Goal: Task Accomplishment & Management: Manage account settings

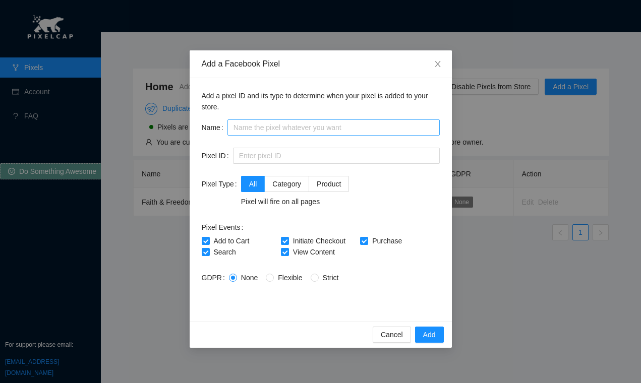
click at [263, 118] on div "Add a pixel ID and its type to determine when your pixel is added to your store…" at bounding box center [321, 199] width 262 height 243
click at [267, 127] on input "text" at bounding box center [333, 127] width 212 height 16
click at [247, 122] on input "text" at bounding box center [333, 127] width 212 height 16
type input "Faith Freedom St"
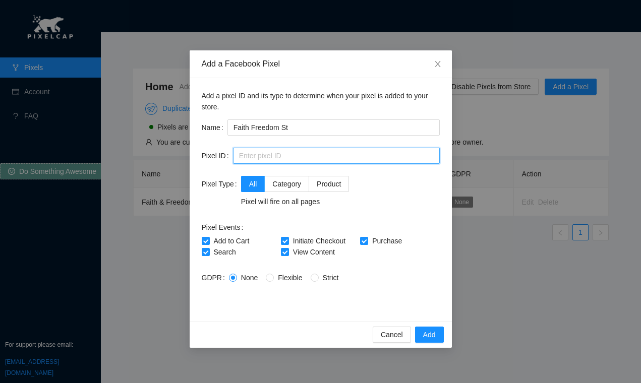
paste input "474701827158929"
type input "474701827158929"
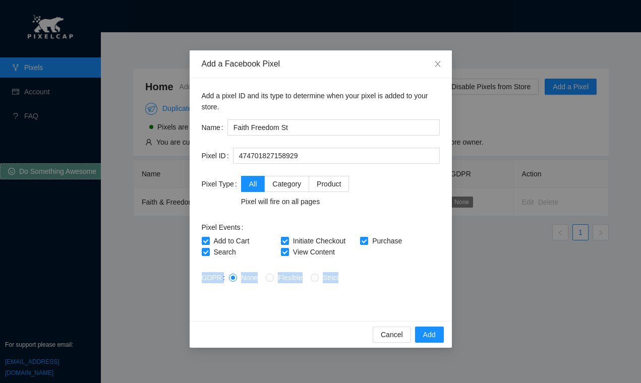
drag, startPoint x: 314, startPoint y: 286, endPoint x: 191, endPoint y: 279, distance: 123.2
click at [191, 279] on div "Add a pixel ID and its type to determine when your pixel is added to your store…" at bounding box center [321, 199] width 262 height 243
copy div "GDPR None Flexible Strict"
click at [418, 203] on div "All Category Product Pixel will fire on all pages" at bounding box center [340, 191] width 199 height 31
click at [314, 276] on span at bounding box center [314, 278] width 8 height 8
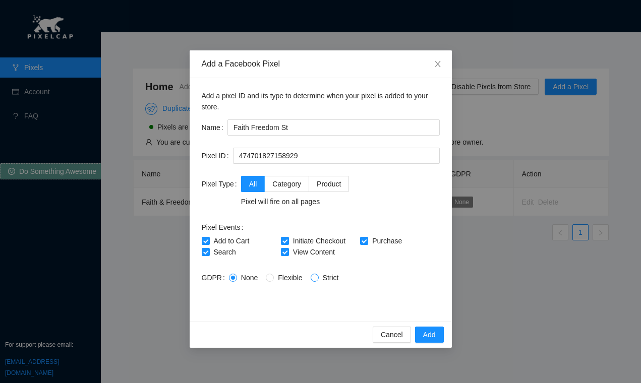
click at [314, 276] on input "Strict" at bounding box center [313, 277] width 7 height 7
radio input "true"
radio input "false"
click at [374, 279] on div "None Flexible Strict" at bounding box center [334, 277] width 211 height 11
drag, startPoint x: 329, startPoint y: 213, endPoint x: 358, endPoint y: 224, distance: 31.7
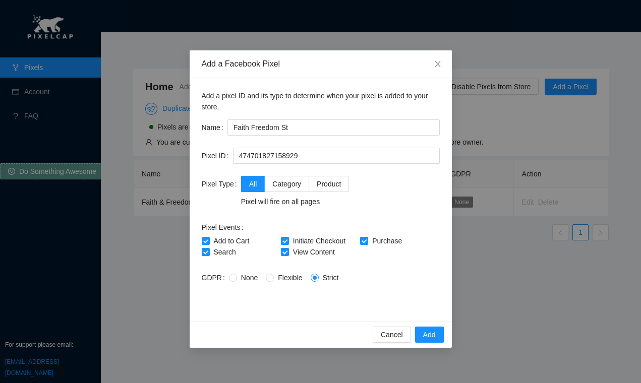
click at [330, 213] on form "Name Faith Freedom St Pixel ID 474701827158929 Pixel Type All Category Product …" at bounding box center [321, 214] width 238 height 190
click at [267, 279] on input "Flexible" at bounding box center [269, 277] width 7 height 7
radio input "true"
radio input "false"
click at [427, 336] on span "Add" at bounding box center [429, 334] width 13 height 11
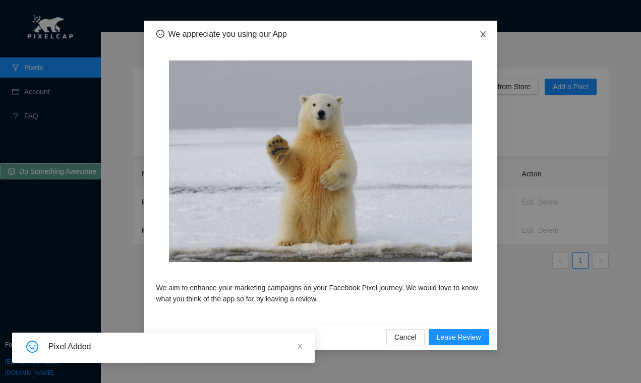
click at [479, 35] on icon "close" at bounding box center [483, 34] width 8 height 8
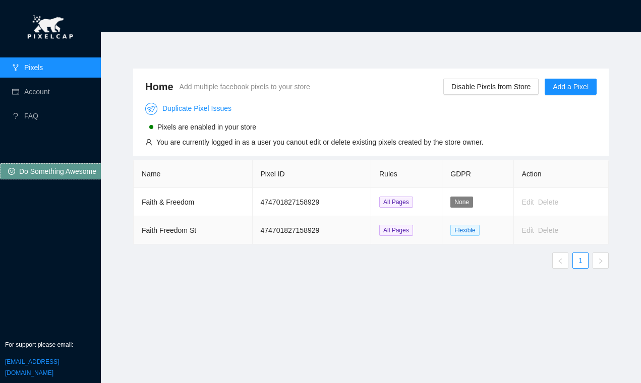
click at [351, 235] on td "474701827158929" at bounding box center [312, 230] width 119 height 28
click at [284, 266] on ul "1" at bounding box center [370, 261] width 475 height 16
click at [378, 70] on div "Home Add multiple facebook pixels to your store Disable Pixels from Store Add a…" at bounding box center [370, 112] width 475 height 87
click at [202, 108] on link "Duplicate Pixel Issues" at bounding box center [188, 108] width 86 height 8
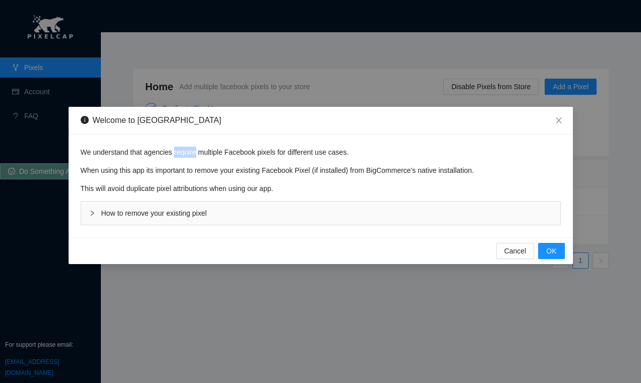
drag, startPoint x: 172, startPoint y: 151, endPoint x: 241, endPoint y: 155, distance: 68.6
click at [235, 154] on p "We understand that agencies require multiple Facebook pixels for different use …" at bounding box center [321, 152] width 480 height 11
click at [269, 155] on p "We understand that agencies require multiple Facebook pixels for different use …" at bounding box center [321, 152] width 480 height 11
drag, startPoint x: 230, startPoint y: 153, endPoint x: 336, endPoint y: 149, distance: 106.4
click at [295, 150] on p "We understand that agencies require multiple Facebook pixels for different use …" at bounding box center [321, 152] width 480 height 11
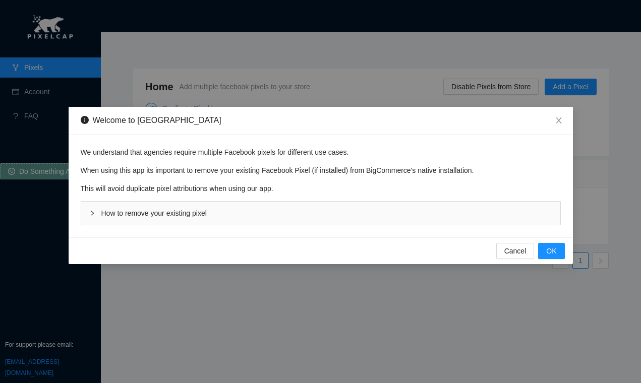
click at [339, 149] on p "We understand that agencies require multiple Facebook pixels for different use …" at bounding box center [321, 152] width 480 height 11
click at [94, 213] on icon "right" at bounding box center [92, 213] width 6 height 6
click at [107, 214] on span "How to remove your existing pixel" at bounding box center [153, 213] width 105 height 8
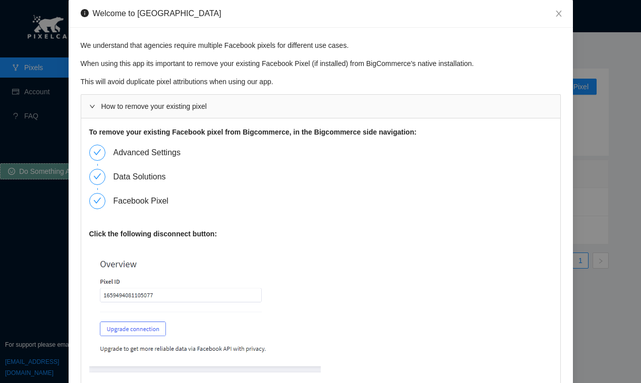
click at [37, 219] on div "Welcome to PixelCap We understand that agencies require multiple Facebook pixel…" at bounding box center [320, 191] width 641 height 383
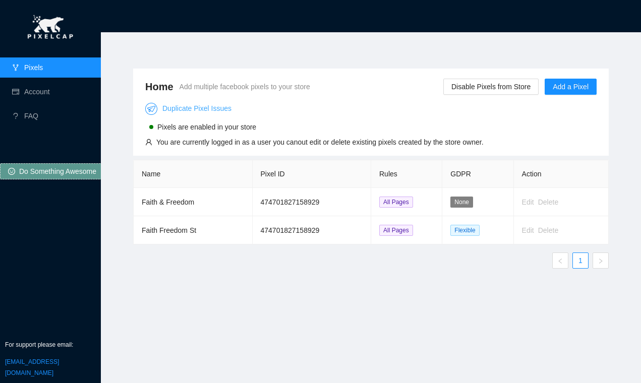
click at [190, 107] on link "Duplicate Pixel Issues" at bounding box center [188, 108] width 86 height 8
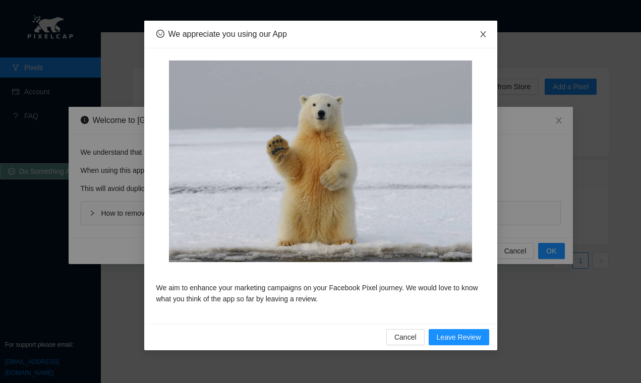
click at [480, 35] on icon "close" at bounding box center [483, 34] width 8 height 8
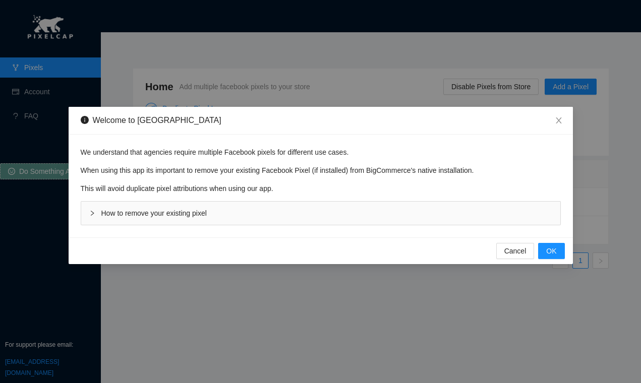
click at [93, 213] on icon "right" at bounding box center [92, 213] width 6 height 6
click at [130, 212] on span "How to remove your existing pixel" at bounding box center [153, 213] width 105 height 8
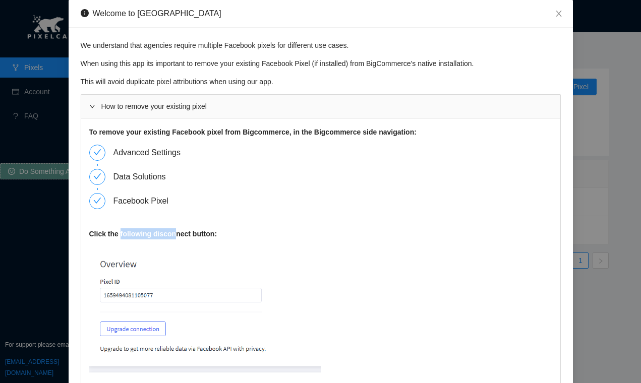
drag, startPoint x: 116, startPoint y: 233, endPoint x: 186, endPoint y: 229, distance: 70.2
click at [179, 230] on b "Click the following disconnect button:" at bounding box center [153, 234] width 128 height 8
click at [186, 230] on b "Click the following disconnect button:" at bounding box center [153, 234] width 128 height 8
drag, startPoint x: 218, startPoint y: 44, endPoint x: 281, endPoint y: 44, distance: 63.5
click at [274, 44] on p "We understand that agencies require multiple Facebook pixels for different use …" at bounding box center [321, 45] width 480 height 11
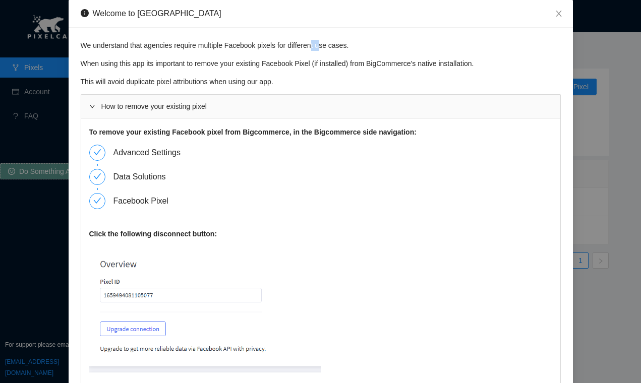
drag, startPoint x: 307, startPoint y: 46, endPoint x: 325, endPoint y: 46, distance: 18.2
click at [325, 46] on p "We understand that agencies require multiple Facebook pixels for different use …" at bounding box center [321, 45] width 480 height 11
drag, startPoint x: 334, startPoint y: 46, endPoint x: 186, endPoint y: 48, distance: 148.2
click at [186, 48] on p "We understand that agencies require multiple Facebook pixels for different use …" at bounding box center [321, 45] width 480 height 11
drag, startPoint x: 134, startPoint y: 65, endPoint x: 274, endPoint y: 66, distance: 140.1
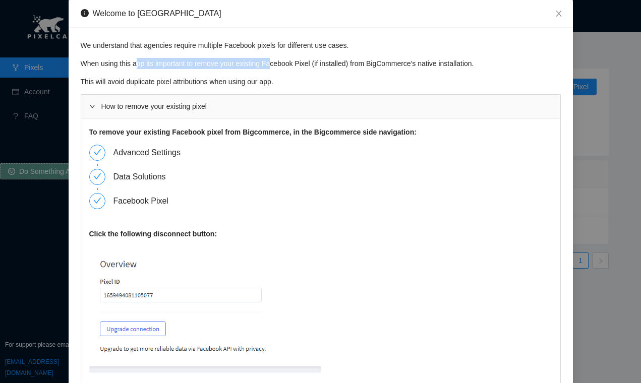
click at [266, 66] on p "When using this app its important to remove your existing Facebook Pixel (if in…" at bounding box center [321, 63] width 480 height 11
click at [274, 66] on p "When using this app its important to remove your existing Facebook Pixel (if in…" at bounding box center [321, 63] width 480 height 11
drag, startPoint x: 155, startPoint y: 65, endPoint x: 281, endPoint y: 65, distance: 126.0
click at [280, 65] on p "When using this app its important to remove your existing Facebook Pixel (if in…" at bounding box center [321, 63] width 480 height 11
drag, startPoint x: 308, startPoint y: 65, endPoint x: 379, endPoint y: 64, distance: 71.1
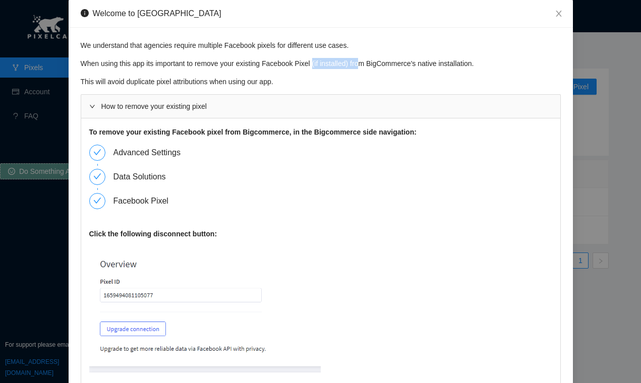
click at [360, 64] on p "When using this app its important to remove your existing Facebook Pixel (if in…" at bounding box center [321, 63] width 480 height 11
drag, startPoint x: 380, startPoint y: 64, endPoint x: 418, endPoint y: 64, distance: 38.8
click at [399, 64] on p "When using this app its important to remove your existing Facebook Pixel (if in…" at bounding box center [321, 63] width 480 height 11
drag, startPoint x: 418, startPoint y: 64, endPoint x: 439, endPoint y: 64, distance: 20.7
click at [436, 64] on p "When using this app its important to remove your existing Facebook Pixel (if in…" at bounding box center [321, 63] width 480 height 11
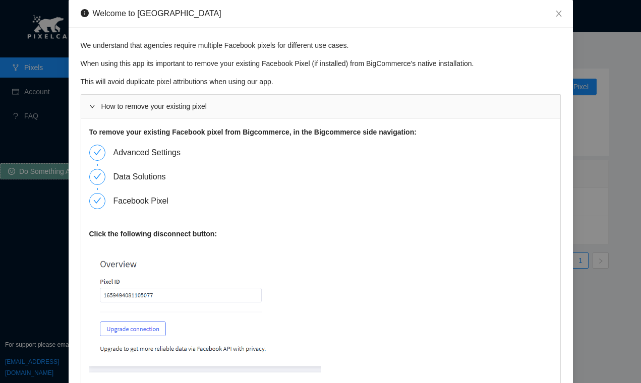
click at [456, 64] on p "When using this app its important to remove your existing Facebook Pixel (if in…" at bounding box center [321, 63] width 480 height 11
drag, startPoint x: 468, startPoint y: 64, endPoint x: 360, endPoint y: 66, distance: 107.4
click at [367, 66] on p "When using this app its important to remove your existing Facebook Pixel (if in…" at bounding box center [321, 63] width 480 height 11
drag, startPoint x: 333, startPoint y: 65, endPoint x: 430, endPoint y: 66, distance: 97.3
click at [404, 65] on p "When using this app its important to remove your existing Facebook Pixel (if in…" at bounding box center [321, 63] width 480 height 11
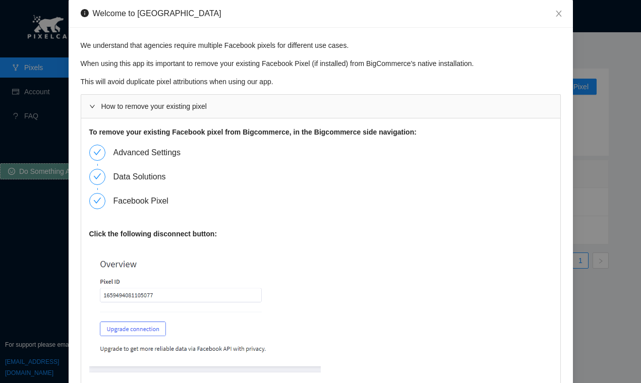
click at [436, 66] on p "When using this app its important to remove your existing Facebook Pixel (if in…" at bounding box center [321, 63] width 480 height 11
drag, startPoint x: 413, startPoint y: 64, endPoint x: 320, endPoint y: 60, distance: 93.3
click at [320, 60] on p "When using this app its important to remove your existing Facebook Pixel (if in…" at bounding box center [321, 63] width 480 height 11
click at [204, 78] on p "This will avoid duplicate pixel attributions when using our app." at bounding box center [321, 81] width 480 height 11
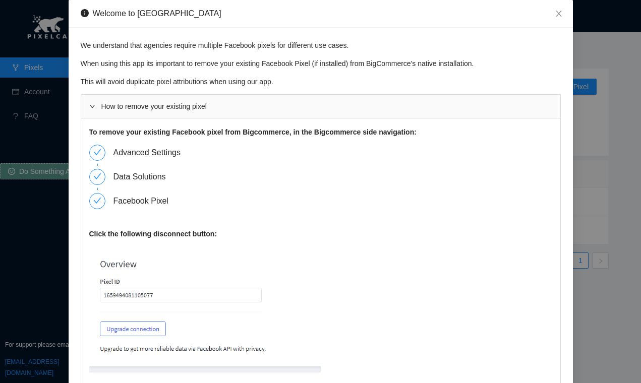
click at [234, 76] on p "This will avoid duplicate pixel attributions when using our app." at bounding box center [321, 81] width 480 height 11
drag, startPoint x: 285, startPoint y: 80, endPoint x: 205, endPoint y: 77, distance: 79.7
click at [214, 77] on p "This will avoid duplicate pixel attributions when using our app." at bounding box center [321, 81] width 480 height 11
click at [205, 77] on p "This will avoid duplicate pixel attributions when using our app." at bounding box center [321, 81] width 480 height 11
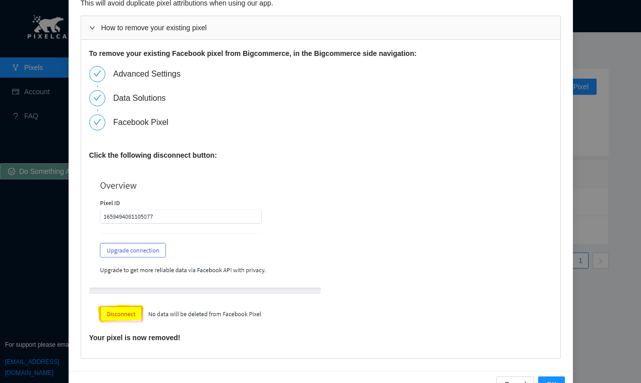
scroll to position [105, 0]
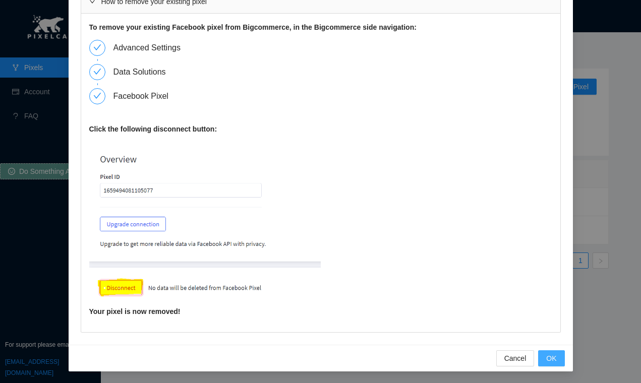
click at [541, 360] on button "OK" at bounding box center [551, 358] width 26 height 16
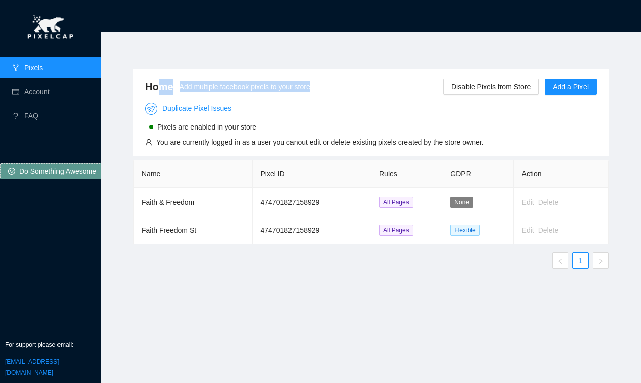
drag, startPoint x: 357, startPoint y: 84, endPoint x: 158, endPoint y: 86, distance: 199.1
click at [157, 87] on div "Home Add multiple facebook pixels to your store Disable Pixels from Store Add a…" at bounding box center [370, 87] width 451 height 20
click at [206, 62] on div "Home Add multiple facebook pixels to your store Disable Pixels from Store Add a…" at bounding box center [370, 201] width 499 height 290
drag, startPoint x: 264, startPoint y: 130, endPoint x: 170, endPoint y: 122, distance: 94.0
click at [172, 122] on div "Pixels are enabled in your store" at bounding box center [314, 126] width 338 height 14
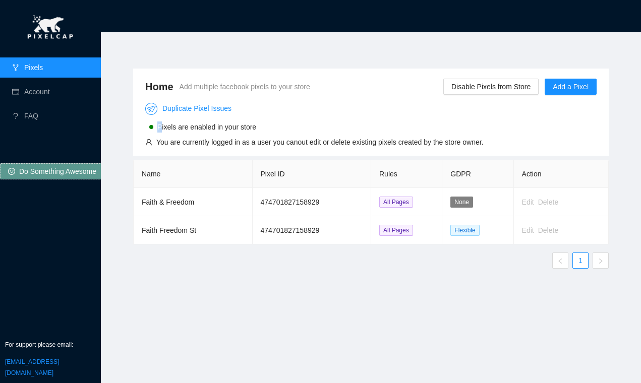
drag, startPoint x: 156, startPoint y: 126, endPoint x: 220, endPoint y: 126, distance: 64.0
click at [201, 126] on div "Pixels are enabled in your store" at bounding box center [200, 126] width 111 height 11
click at [221, 126] on span "Pixels are enabled in your store" at bounding box center [206, 127] width 99 height 8
drag, startPoint x: 238, startPoint y: 143, endPoint x: 378, endPoint y: 144, distance: 139.6
click at [329, 143] on div "You are currently logged in as a user you canout edit or delete existing pixels…" at bounding box center [319, 142] width 327 height 11
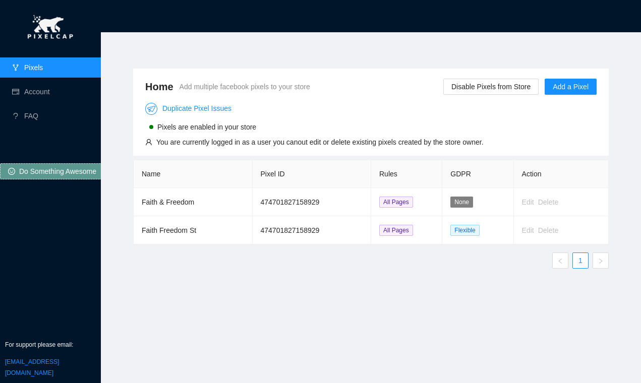
drag, startPoint x: 378, startPoint y: 144, endPoint x: 456, endPoint y: 145, distance: 78.6
click at [383, 144] on div "You are currently logged in as a user you canout edit or delete existing pixels…" at bounding box center [319, 142] width 327 height 11
drag, startPoint x: 467, startPoint y: 145, endPoint x: 377, endPoint y: 150, distance: 90.4
click at [381, 149] on div "Home Add multiple facebook pixels to your store Disable Pixels from Store Add a…" at bounding box center [370, 112] width 475 height 87
drag, startPoint x: 281, startPoint y: 146, endPoint x: 416, endPoint y: 141, distance: 135.2
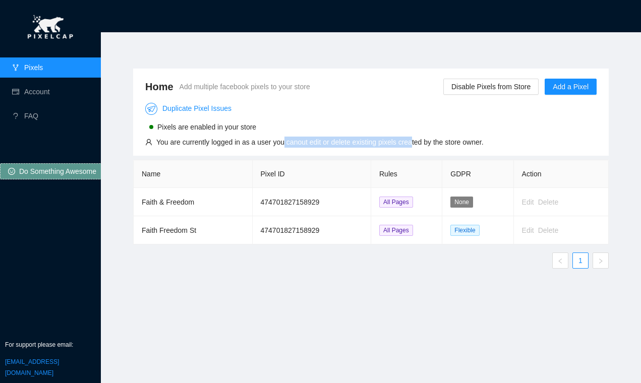
click at [416, 141] on div "You are currently logged in as a user you canout edit or delete existing pixels…" at bounding box center [319, 142] width 327 height 11
drag, startPoint x: 444, startPoint y: 143, endPoint x: 474, endPoint y: 143, distance: 30.2
click at [460, 143] on div "You are currently logged in as a user you canout edit or delete existing pixels…" at bounding box center [319, 142] width 327 height 11
click at [480, 143] on div "You are currently logged in as a user you canout edit or delete existing pixels…" at bounding box center [319, 142] width 327 height 11
drag, startPoint x: 212, startPoint y: 142, endPoint x: 349, endPoint y: 147, distance: 137.7
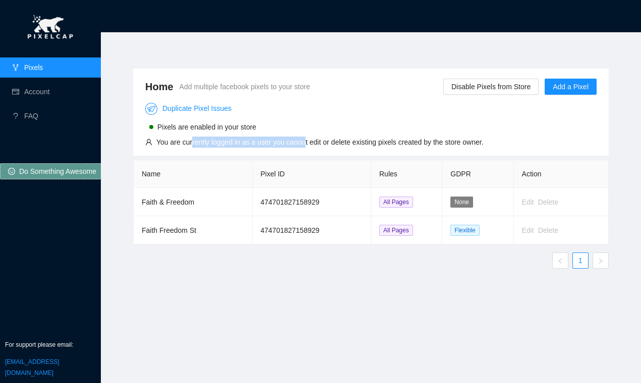
click at [320, 147] on div "You are currently logged in as a user you canout edit or delete existing pixels…" at bounding box center [319, 142] width 327 height 11
drag, startPoint x: 351, startPoint y: 147, endPoint x: 418, endPoint y: 144, distance: 67.1
click at [403, 145] on div "You are currently logged in as a user you canout edit or delete existing pixels…" at bounding box center [319, 142] width 327 height 11
click at [418, 144] on div "You are currently logged in as a user you canout edit or delete existing pixels…" at bounding box center [319, 142] width 327 height 11
drag, startPoint x: 317, startPoint y: 143, endPoint x: 416, endPoint y: 141, distance: 99.3
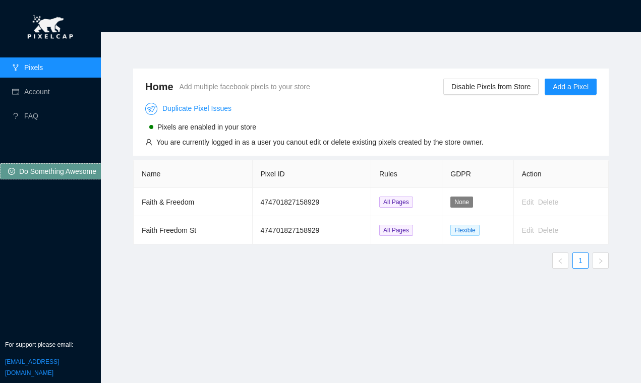
click at [385, 143] on div "You are currently logged in as a user you canout edit or delete existing pixels…" at bounding box center [319, 142] width 327 height 11
drag, startPoint x: 443, startPoint y: 139, endPoint x: 327, endPoint y: 133, distance: 115.6
click at [443, 139] on div "You are currently logged in as a user you canout edit or delete existing pixels…" at bounding box center [319, 142] width 327 height 11
click at [36, 116] on link "FAQ" at bounding box center [31, 116] width 14 height 8
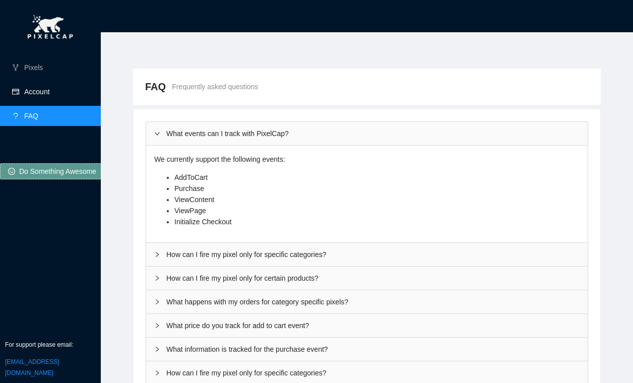
click at [48, 95] on link "Account" at bounding box center [37, 92] width 26 height 8
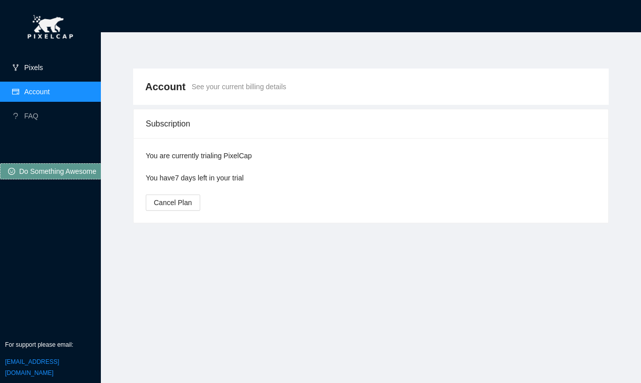
click at [43, 71] on link "Pixels" at bounding box center [33, 68] width 19 height 8
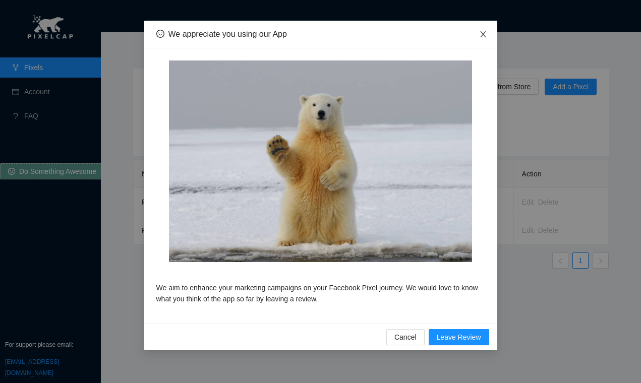
click at [483, 34] on icon "close" at bounding box center [483, 34] width 6 height 6
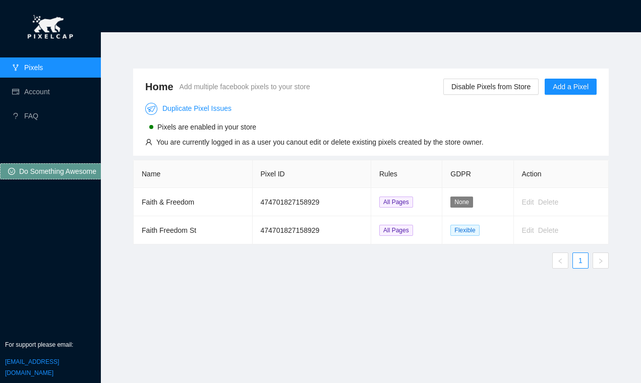
click at [323, 103] on div "Duplicate Pixel Issues" at bounding box center [314, 109] width 338 height 12
drag, startPoint x: 495, startPoint y: 231, endPoint x: 507, endPoint y: 231, distance: 11.6
click at [496, 231] on td "Flexible" at bounding box center [477, 230] width 71 height 28
click at [531, 231] on div "Edit" at bounding box center [528, 230] width 12 height 11
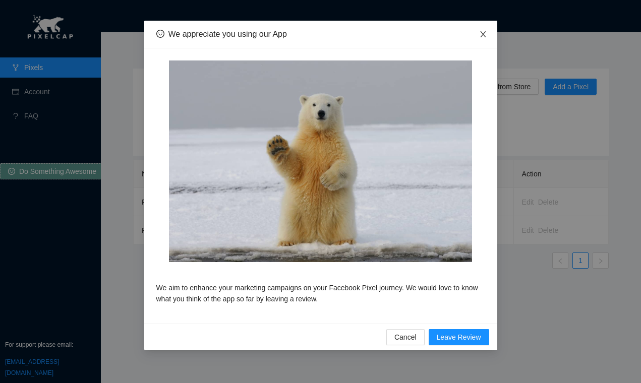
click at [481, 32] on icon "close" at bounding box center [483, 34] width 8 height 8
click at [480, 31] on icon "close" at bounding box center [483, 34] width 8 height 8
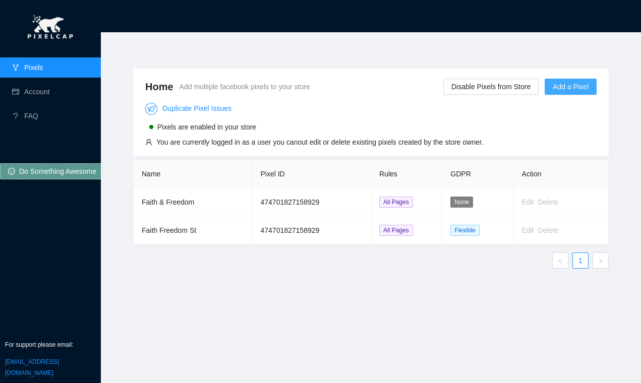
click at [567, 89] on span "Add a Pixel" at bounding box center [570, 86] width 36 height 11
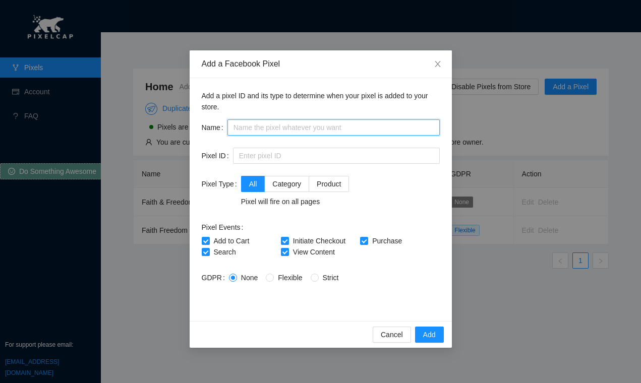
click at [250, 131] on input "text" at bounding box center [333, 127] width 212 height 16
click at [267, 128] on input "text" at bounding box center [333, 127] width 212 height 16
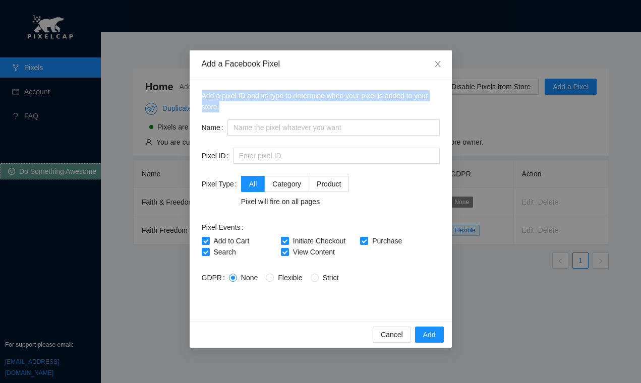
drag, startPoint x: 233, startPoint y: 108, endPoint x: 202, endPoint y: 97, distance: 33.0
click at [202, 98] on p "Add a pixel ID and its type to determine when your pixel is added to your store." at bounding box center [321, 101] width 238 height 22
click at [202, 97] on p "Add a pixel ID and its type to determine when your pixel is added to your store." at bounding box center [321, 101] width 238 height 22
drag, startPoint x: 200, startPoint y: 95, endPoint x: 235, endPoint y: 105, distance: 36.2
click at [235, 105] on div "Add a pixel ID and its type to determine when your pixel is added to your store…" at bounding box center [321, 199] width 262 height 243
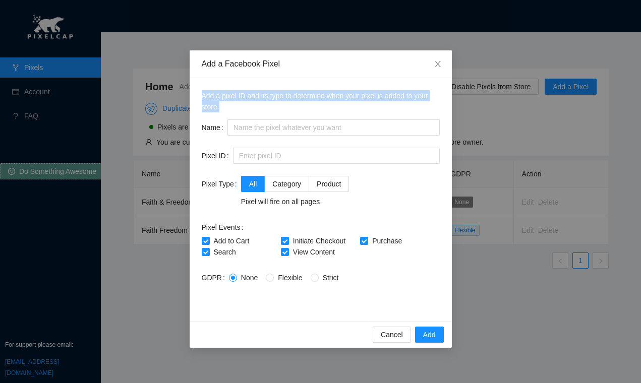
click at [235, 105] on p "Add a pixel ID and its type to determine when your pixel is added to your store." at bounding box center [321, 101] width 238 height 22
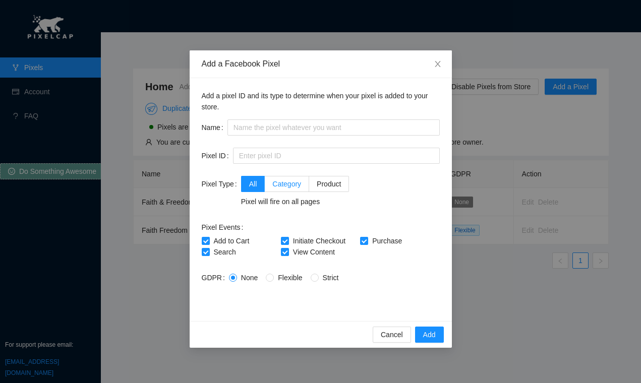
click at [290, 186] on span "Category" at bounding box center [286, 184] width 29 height 8
click at [272, 186] on input "Category" at bounding box center [268, 182] width 7 height 7
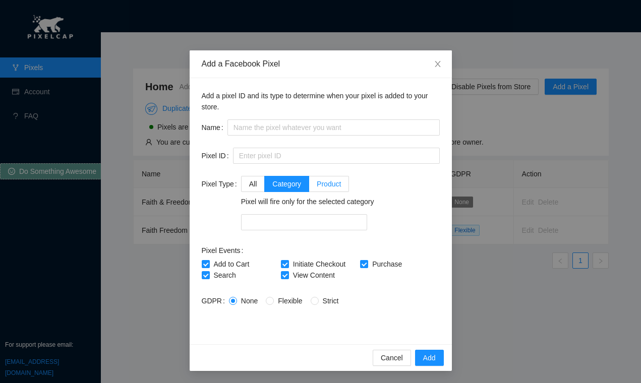
click at [337, 182] on span "Product" at bounding box center [329, 184] width 24 height 8
click at [316, 182] on input "Product" at bounding box center [312, 182] width 7 height 7
click at [275, 183] on span "Category" at bounding box center [286, 184] width 29 height 8
click at [272, 183] on input "Category" at bounding box center [268, 182] width 7 height 7
click at [244, 181] on label "All" at bounding box center [253, 184] width 24 height 16
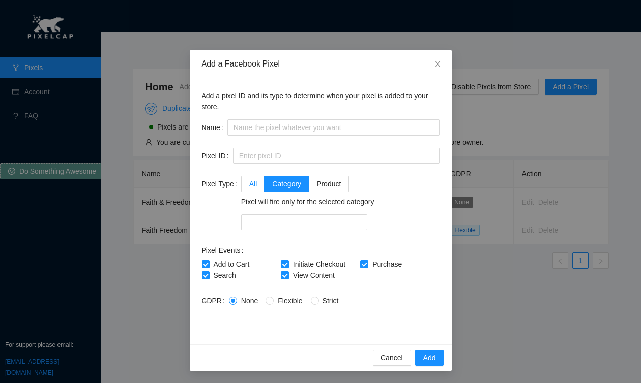
click at [244, 181] on input "All" at bounding box center [244, 182] width 7 height 7
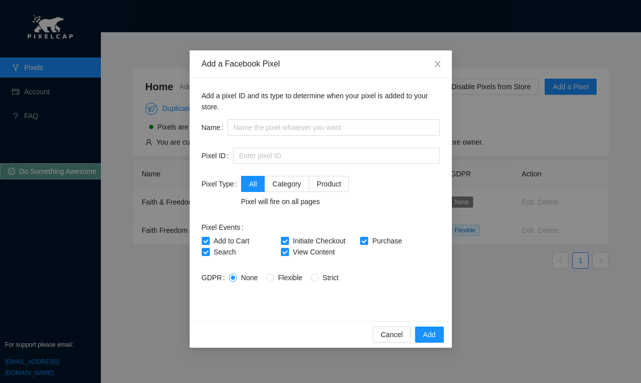
click at [280, 203] on div "Pixel will fire on all pages" at bounding box center [295, 201] width 108 height 11
click at [327, 202] on div "Pixel will fire on all pages" at bounding box center [295, 201] width 108 height 11
click at [323, 178] on label "Product" at bounding box center [329, 184] width 40 height 16
click at [316, 179] on input "Product" at bounding box center [312, 182] width 7 height 7
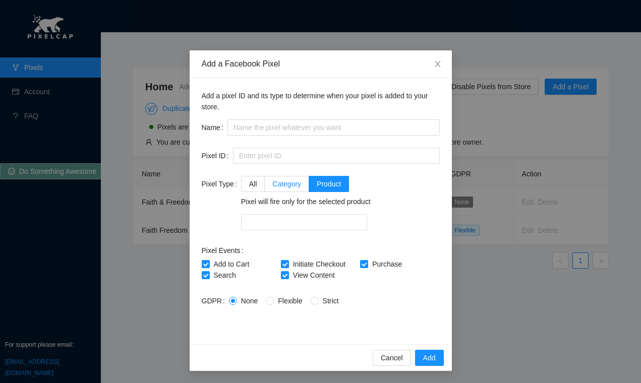
click at [279, 184] on span "Category" at bounding box center [286, 184] width 29 height 8
click at [272, 184] on input "Category" at bounding box center [268, 182] width 7 height 7
click at [233, 182] on label "Pixel Type" at bounding box center [221, 184] width 39 height 16
click at [249, 184] on span "All" at bounding box center [253, 184] width 8 height 8
click at [248, 184] on input "All" at bounding box center [244, 182] width 7 height 7
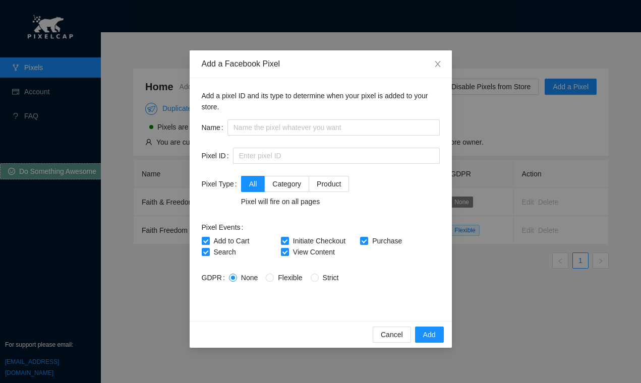
click at [221, 194] on div "Pixel Type" at bounding box center [221, 191] width 39 height 31
click at [441, 60] on icon "close" at bounding box center [437, 64] width 8 height 8
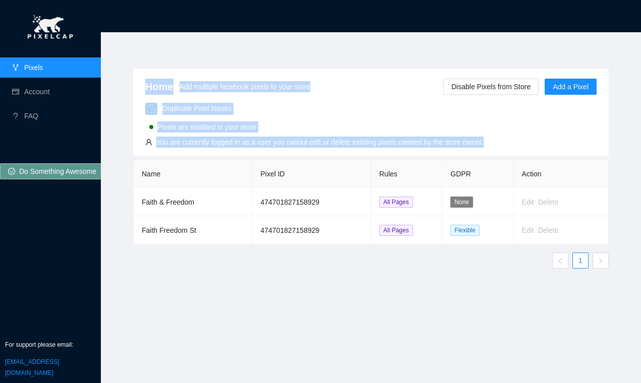
drag, startPoint x: 576, startPoint y: 230, endPoint x: 139, endPoint y: 85, distance: 460.1
click at [139, 85] on div "Home Add multiple facebook pixels to your store Disable Pixels from Store Add a…" at bounding box center [370, 173] width 475 height 208
click at [139, 84] on div "Home Add multiple facebook pixels to your store Disable Pixels from Store Add a…" at bounding box center [370, 112] width 475 height 87
drag, startPoint x: 135, startPoint y: 85, endPoint x: 582, endPoint y: 237, distance: 472.0
click at [582, 237] on div "Home Add multiple facebook pixels to your store Disable Pixels from Store Add a…" at bounding box center [370, 173] width 475 height 208
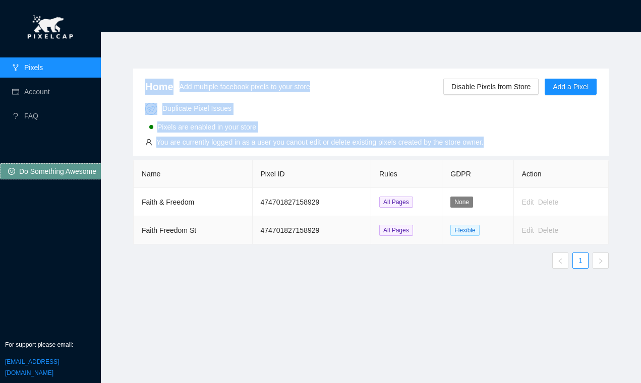
click at [591, 235] on td "Edit Delete" at bounding box center [561, 230] width 95 height 28
drag, startPoint x: 585, startPoint y: 237, endPoint x: 143, endPoint y: 88, distance: 466.5
click at [143, 88] on div "Home Add multiple facebook pixels to your store Disable Pixels from Store Add a…" at bounding box center [370, 173] width 475 height 208
click at [138, 86] on div "Home Add multiple facebook pixels to your store Disable Pixels from Store Add a…" at bounding box center [370, 112] width 475 height 87
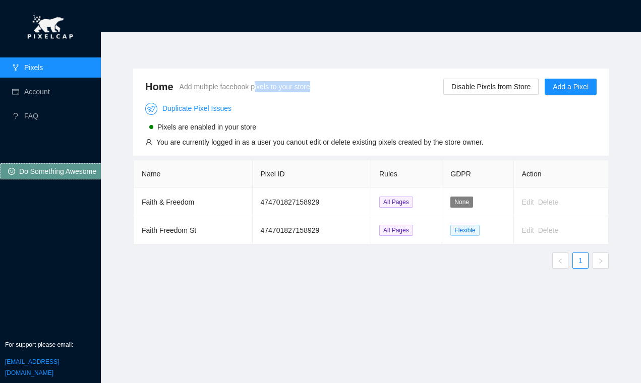
drag, startPoint x: 260, startPoint y: 88, endPoint x: 377, endPoint y: 88, distance: 116.9
click at [357, 87] on div "Home Add multiple facebook pixels to your store Disable Pixels from Store Add a…" at bounding box center [370, 87] width 451 height 20
click at [389, 89] on div "Home Add multiple facebook pixels to your store Disable Pixels from Store Add a…" at bounding box center [370, 87] width 451 height 20
drag, startPoint x: 241, startPoint y: 86, endPoint x: 310, endPoint y: 87, distance: 69.6
click at [277, 87] on span "Add multiple facebook pixels to your store" at bounding box center [244, 86] width 131 height 11
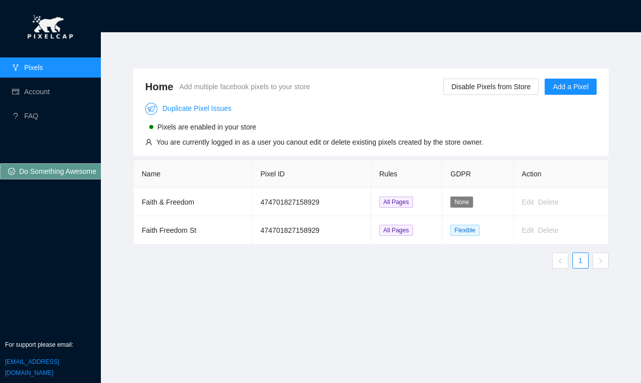
click at [310, 87] on span "Add multiple facebook pixels to your store" at bounding box center [244, 86] width 131 height 11
drag, startPoint x: 485, startPoint y: 114, endPoint x: 484, endPoint y: 121, distance: 6.6
click at [484, 115] on div "Duplicate Pixel Issues Pixels are enabled in your store You are currently logge…" at bounding box center [370, 122] width 451 height 51
click at [259, 38] on section "Home Add multiple facebook pixels to your store Disable Pixels from Store Add a…" at bounding box center [371, 191] width 540 height 383
click at [24, 89] on link "Account" at bounding box center [37, 92] width 26 height 8
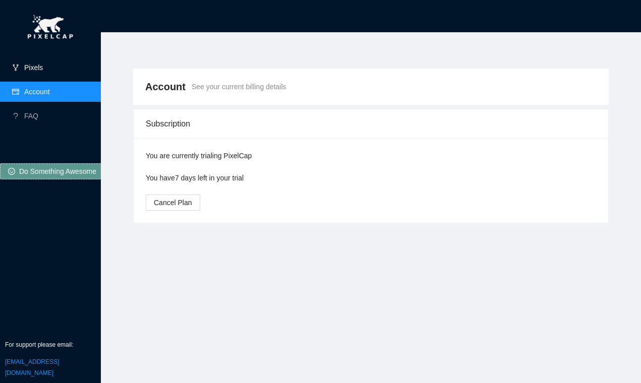
click at [35, 72] on link "Pixels" at bounding box center [33, 68] width 19 height 8
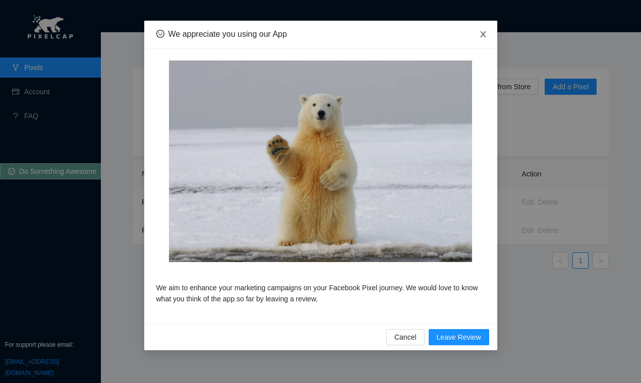
click at [480, 34] on icon "close" at bounding box center [483, 34] width 8 height 8
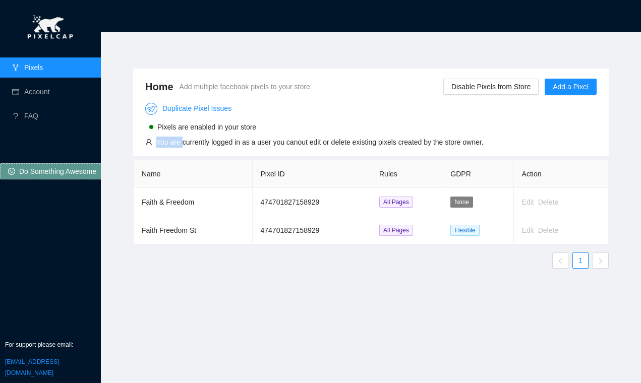
drag, startPoint x: 182, startPoint y: 144, endPoint x: 285, endPoint y: 136, distance: 102.7
click at [284, 136] on div "Duplicate Pixel Issues Pixels are enabled in your store You are currently logge…" at bounding box center [314, 125] width 338 height 45
drag, startPoint x: 295, startPoint y: 143, endPoint x: 399, endPoint y: 146, distance: 103.9
click at [399, 146] on div "You are currently logged in as a user you canout edit or delete existing pixels…" at bounding box center [319, 142] width 327 height 11
click at [440, 144] on div "You are currently logged in as a user you canout edit or delete existing pixels…" at bounding box center [319, 142] width 327 height 11
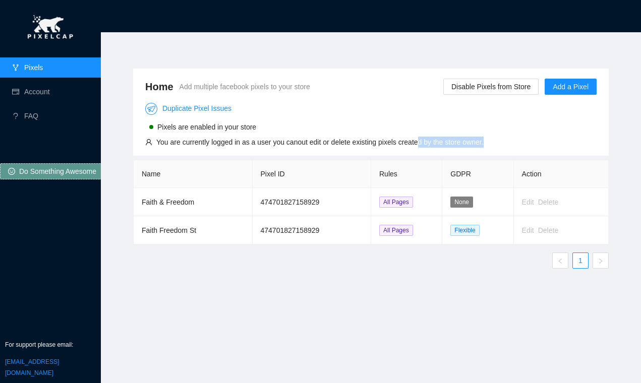
drag, startPoint x: 490, startPoint y: 140, endPoint x: 345, endPoint y: 146, distance: 144.8
click at [380, 145] on div "Duplicate Pixel Issues Pixels are enabled in your store You are currently logge…" at bounding box center [370, 122] width 451 height 51
click at [339, 146] on div "You are currently logged in as a user you canout edit or delete existing pixels…" at bounding box center [319, 142] width 327 height 11
drag, startPoint x: 184, startPoint y: 143, endPoint x: 344, endPoint y: 145, distance: 159.8
click at [332, 145] on div "You are currently logged in as a user you canout edit or delete existing pixels…" at bounding box center [319, 142] width 327 height 11
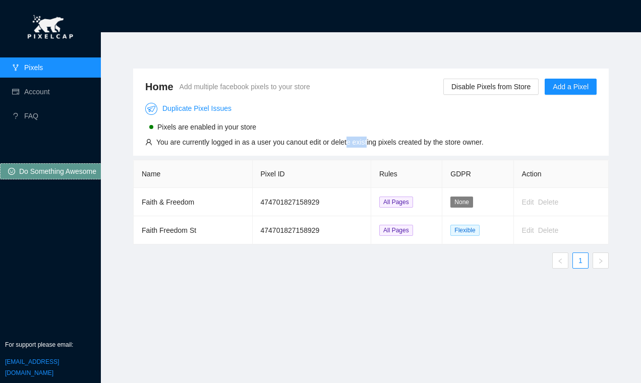
drag, startPoint x: 348, startPoint y: 145, endPoint x: 428, endPoint y: 145, distance: 80.6
click at [402, 145] on div "You are currently logged in as a user you canout edit or delete existing pixels…" at bounding box center [319, 142] width 327 height 11
click at [441, 145] on div "You are currently logged in as a user you canout edit or delete existing pixels…" at bounding box center [319, 142] width 327 height 11
drag, startPoint x: 514, startPoint y: 142, endPoint x: 416, endPoint y: 147, distance: 97.9
click at [437, 147] on div "Duplicate Pixel Issues Pixels are enabled in your store You are currently logge…" at bounding box center [370, 122] width 451 height 51
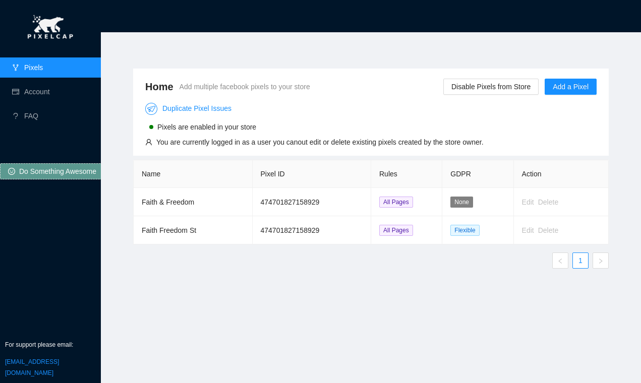
drag, startPoint x: 393, startPoint y: 144, endPoint x: 430, endPoint y: 144, distance: 37.3
click at [407, 144] on div "You are currently logged in as a user you canout edit or delete existing pixels…" at bounding box center [319, 142] width 327 height 11
drag, startPoint x: 449, startPoint y: 144, endPoint x: 520, endPoint y: 144, distance: 71.1
click at [454, 144] on div "You are currently logged in as a user you canout edit or delete existing pixels…" at bounding box center [319, 142] width 327 height 11
drag, startPoint x: 520, startPoint y: 144, endPoint x: 375, endPoint y: 145, distance: 145.2
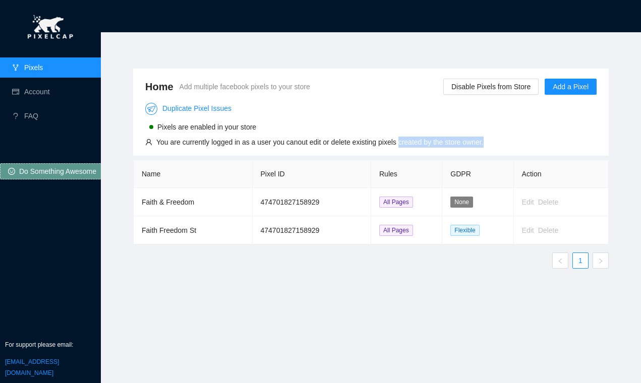
click at [383, 144] on div "Duplicate Pixel Issues Pixels are enabled in your store You are currently logge…" at bounding box center [370, 122] width 451 height 51
click at [363, 145] on div "You are currently logged in as a user you canout edit or delete existing pixels…" at bounding box center [319, 142] width 327 height 11
click at [540, 207] on div "Delete" at bounding box center [548, 202] width 20 height 11
drag, startPoint x: 271, startPoint y: 209, endPoint x: 253, endPoint y: 209, distance: 18.2
click at [254, 209] on td "474701827158929" at bounding box center [312, 202] width 119 height 28
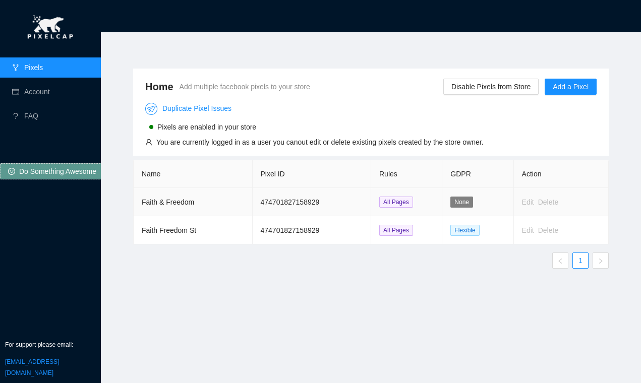
click at [210, 208] on td "Faith & Freedom" at bounding box center [193, 202] width 119 height 28
click at [36, 88] on link "Account" at bounding box center [37, 92] width 26 height 8
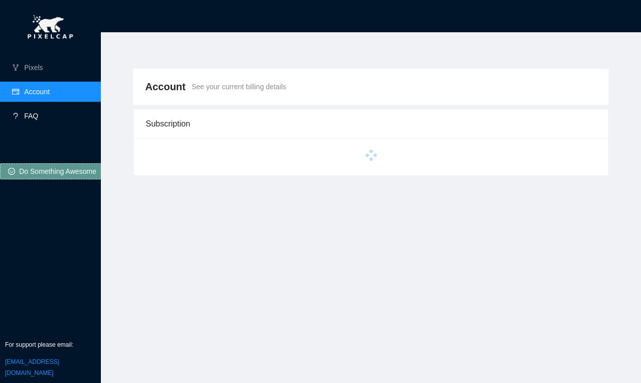
click at [37, 115] on link "FAQ" at bounding box center [31, 116] width 14 height 8
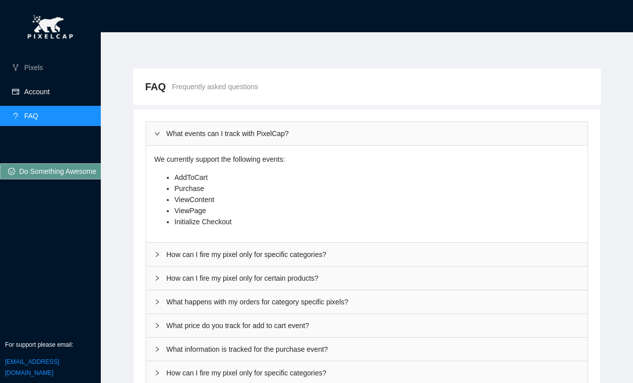
click at [43, 93] on link "Account" at bounding box center [37, 92] width 26 height 8
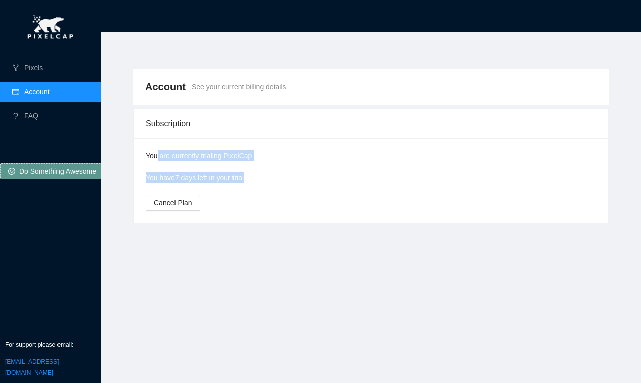
drag, startPoint x: 180, startPoint y: 154, endPoint x: 272, endPoint y: 150, distance: 91.8
click at [272, 150] on div "You are currently trialing PixelCap You have 7 days left in your trial Cancel P…" at bounding box center [371, 180] width 450 height 60
click at [306, 152] on div "You are currently trialing PixelCap You have 7 days left in your trial Cancel P…" at bounding box center [371, 180] width 450 height 60
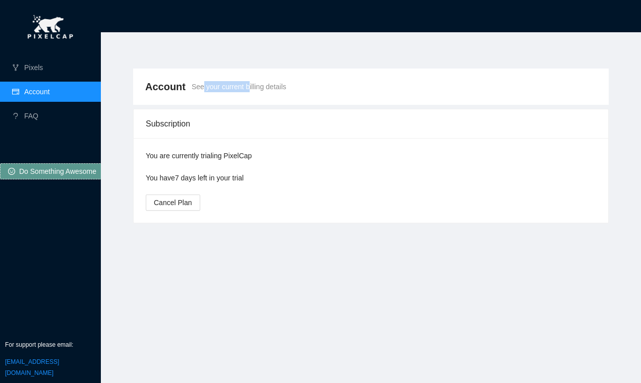
drag, startPoint x: 198, startPoint y: 87, endPoint x: 257, endPoint y: 87, distance: 58.5
click at [247, 87] on span "See your current billing details" at bounding box center [239, 86] width 95 height 11
click at [266, 86] on span "See your current billing details" at bounding box center [239, 86] width 95 height 11
click at [34, 113] on link "FAQ" at bounding box center [31, 116] width 14 height 8
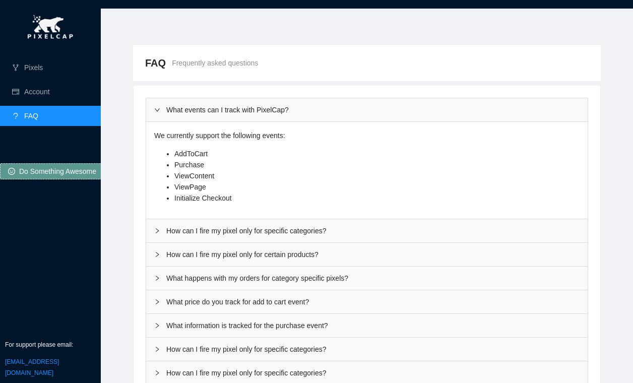
scroll to position [37, 0]
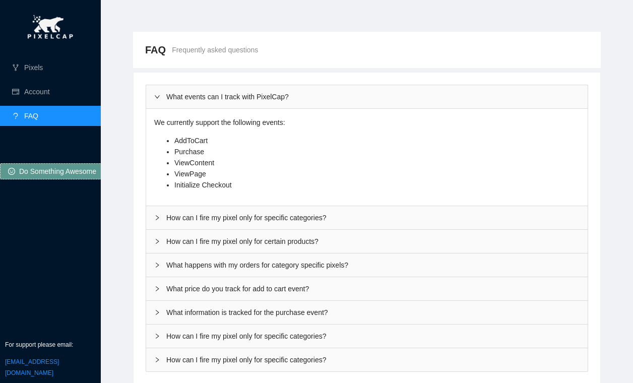
click at [164, 216] on div "How can I fire my pixel only for specific categories?" at bounding box center [367, 217] width 442 height 23
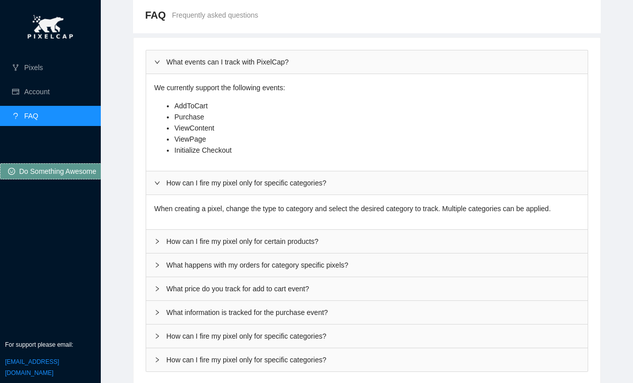
click at [168, 240] on div "How can I fire my pixel only for certain products?" at bounding box center [367, 241] width 442 height 23
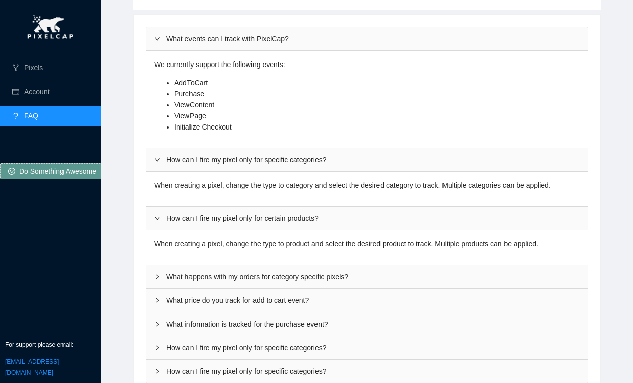
scroll to position [106, 0]
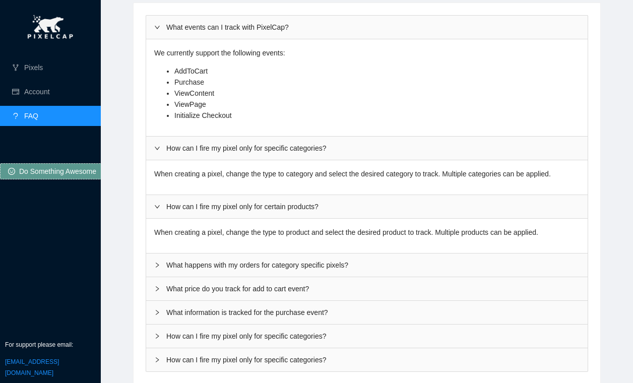
click at [170, 264] on div "What happens with my orders for category specific pixels?" at bounding box center [367, 265] width 442 height 23
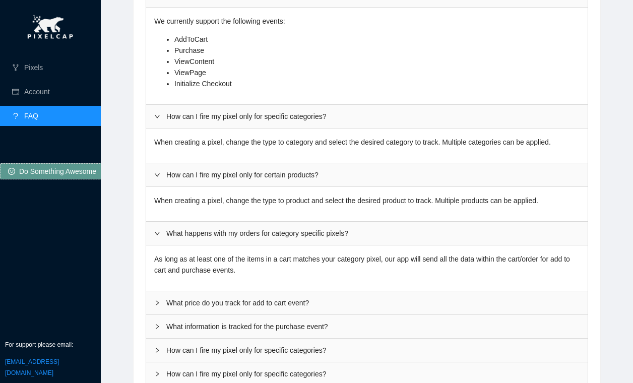
scroll to position [152, 0]
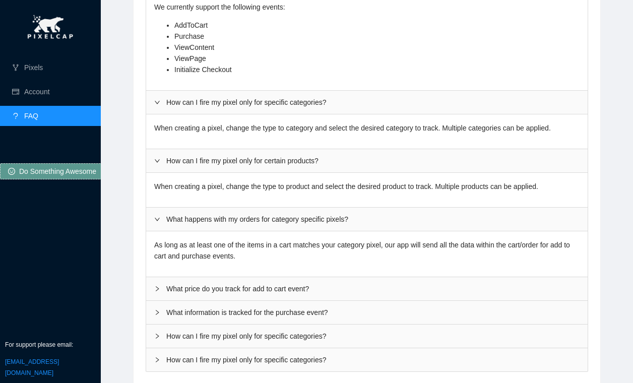
click at [171, 291] on div "What price do you track for add to cart event?" at bounding box center [367, 288] width 442 height 23
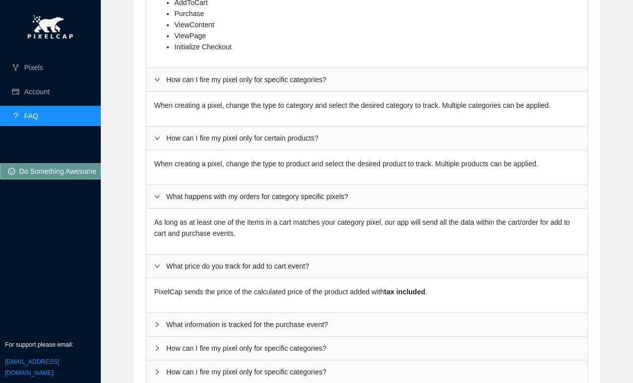
scroll to position [187, 0]
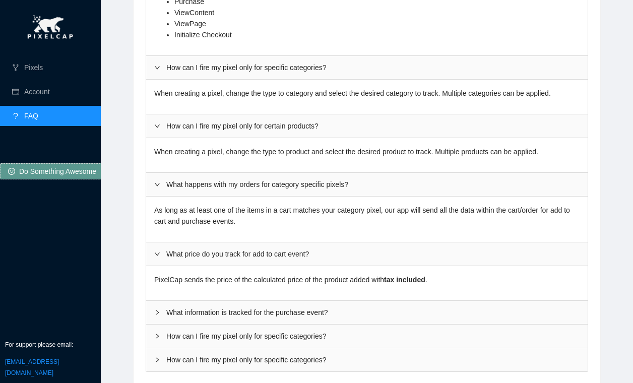
click at [184, 312] on div "What information is tracked for the purchase event?" at bounding box center [367, 312] width 442 height 23
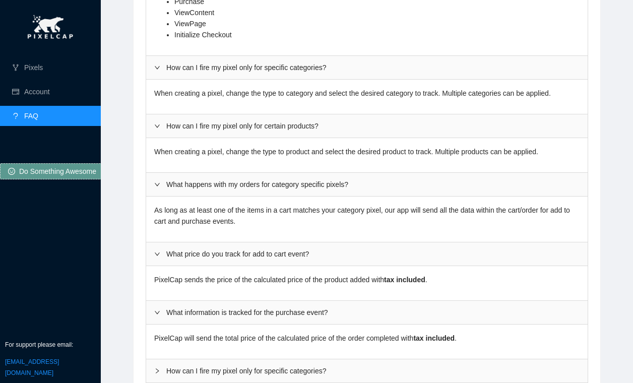
scroll to position [222, 0]
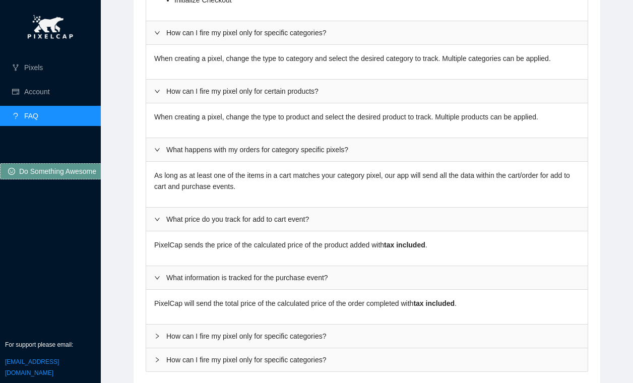
click at [185, 335] on div "How can I fire my pixel only for specific categories?" at bounding box center [367, 336] width 442 height 23
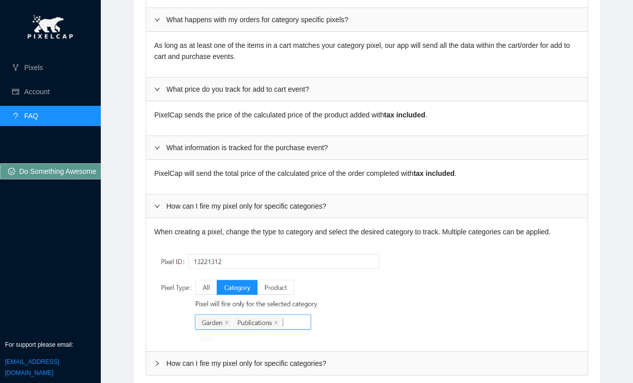
scroll to position [355, 0]
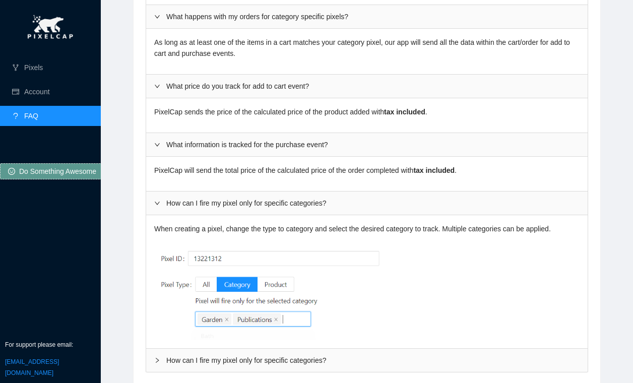
click at [225, 356] on div "How can I fire my pixel only for specific categories?" at bounding box center [367, 360] width 442 height 23
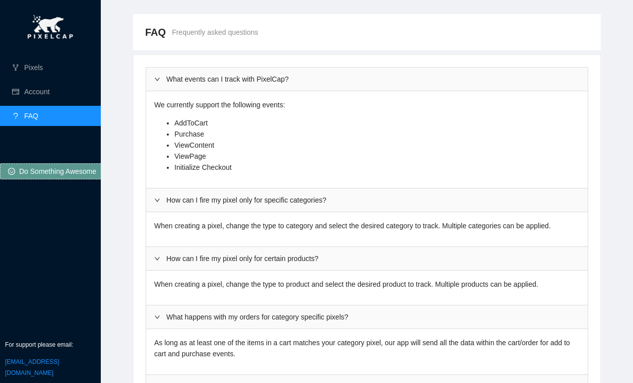
scroll to position [0, 0]
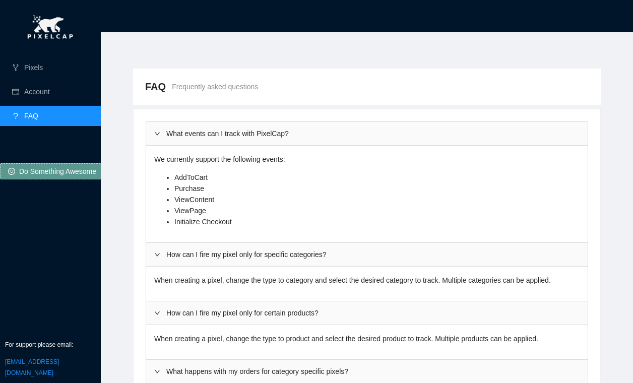
drag, startPoint x: 611, startPoint y: 107, endPoint x: 620, endPoint y: 103, distance: 9.7
click at [611, 107] on div "FAQ Frequently asked questions What events can I track with PixelCap? We curren…" at bounding box center [367, 201] width 492 height 290
